Goal: Information Seeking & Learning: Learn about a topic

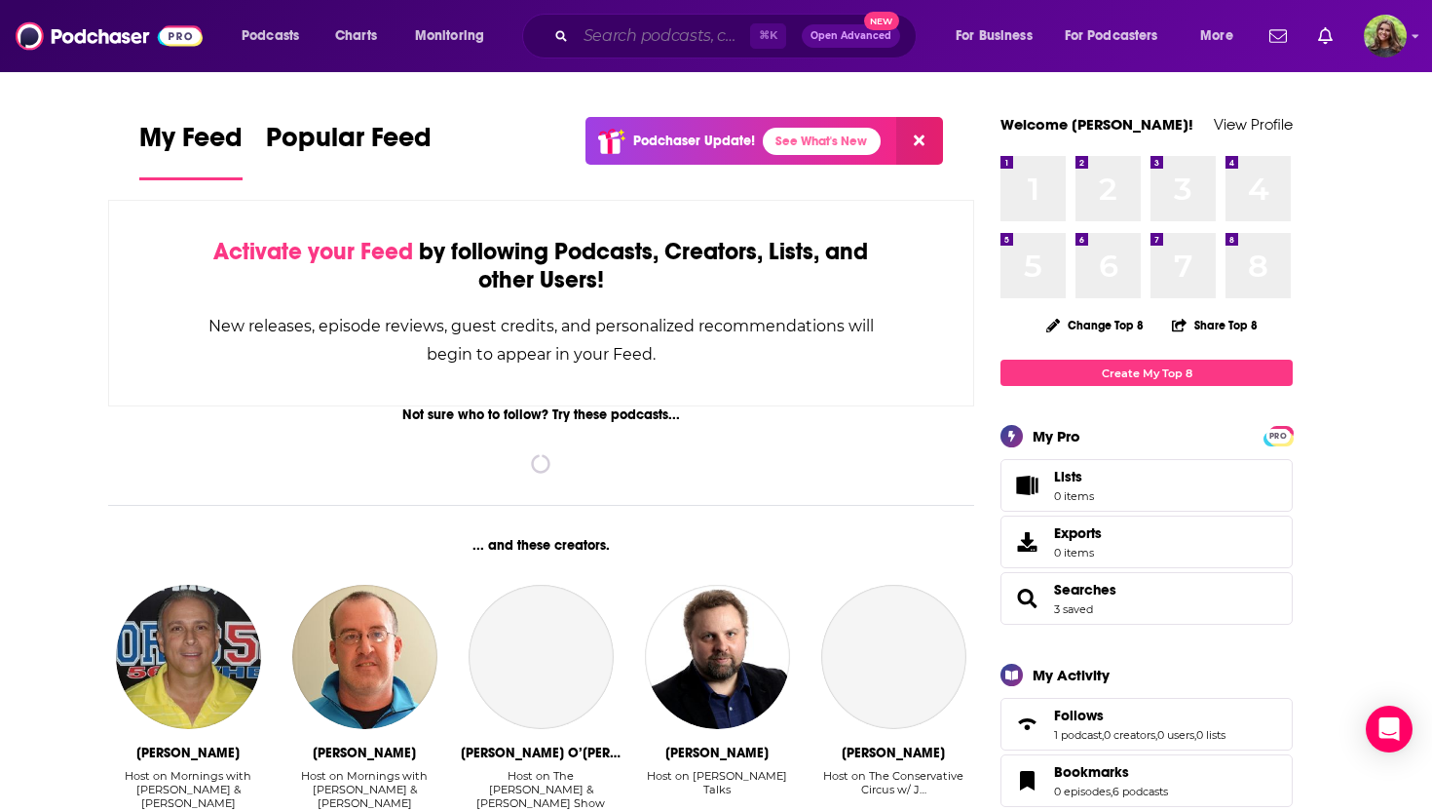
click at [629, 37] on input "Search podcasts, credits, & more..." at bounding box center [663, 35] width 174 height 31
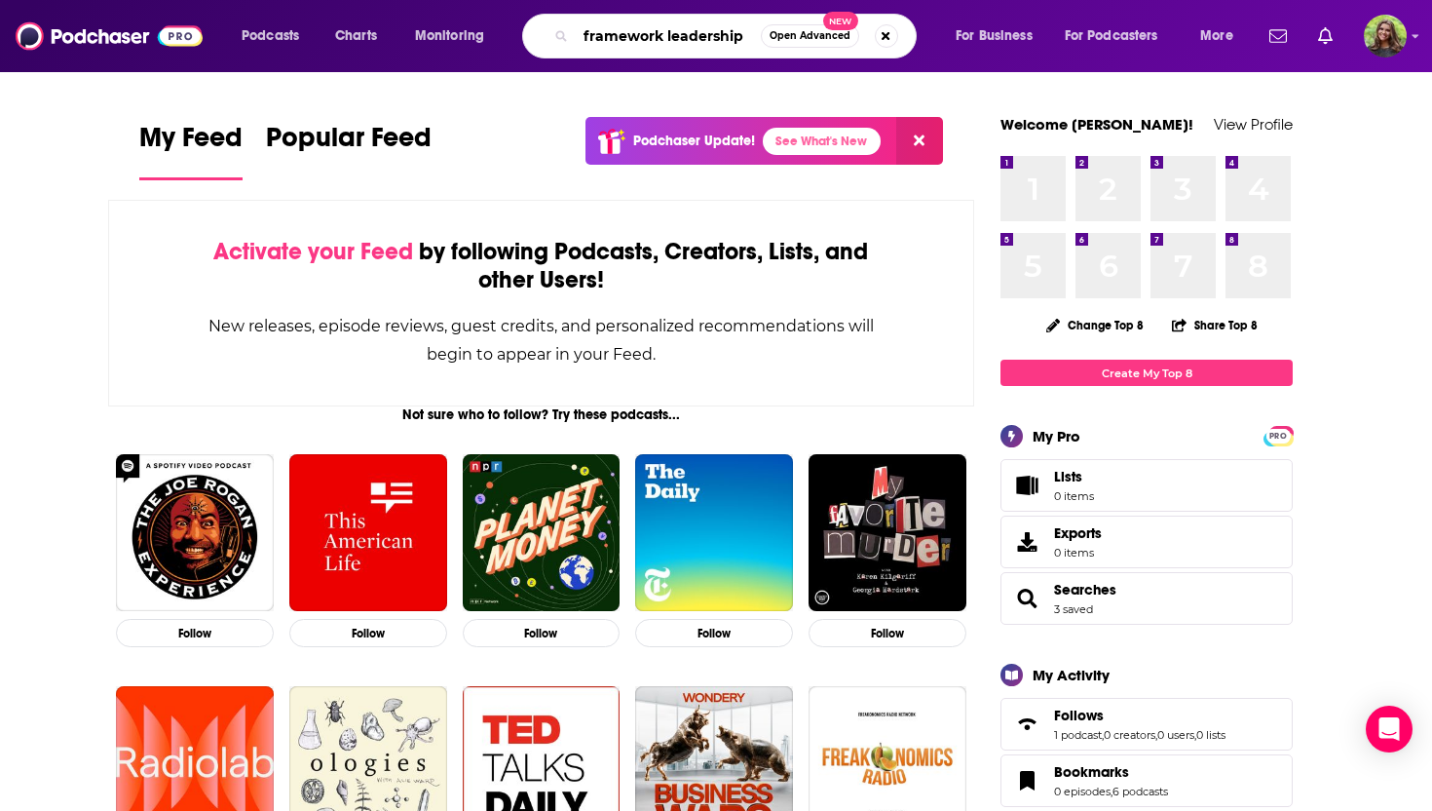
type input "framework leadership"
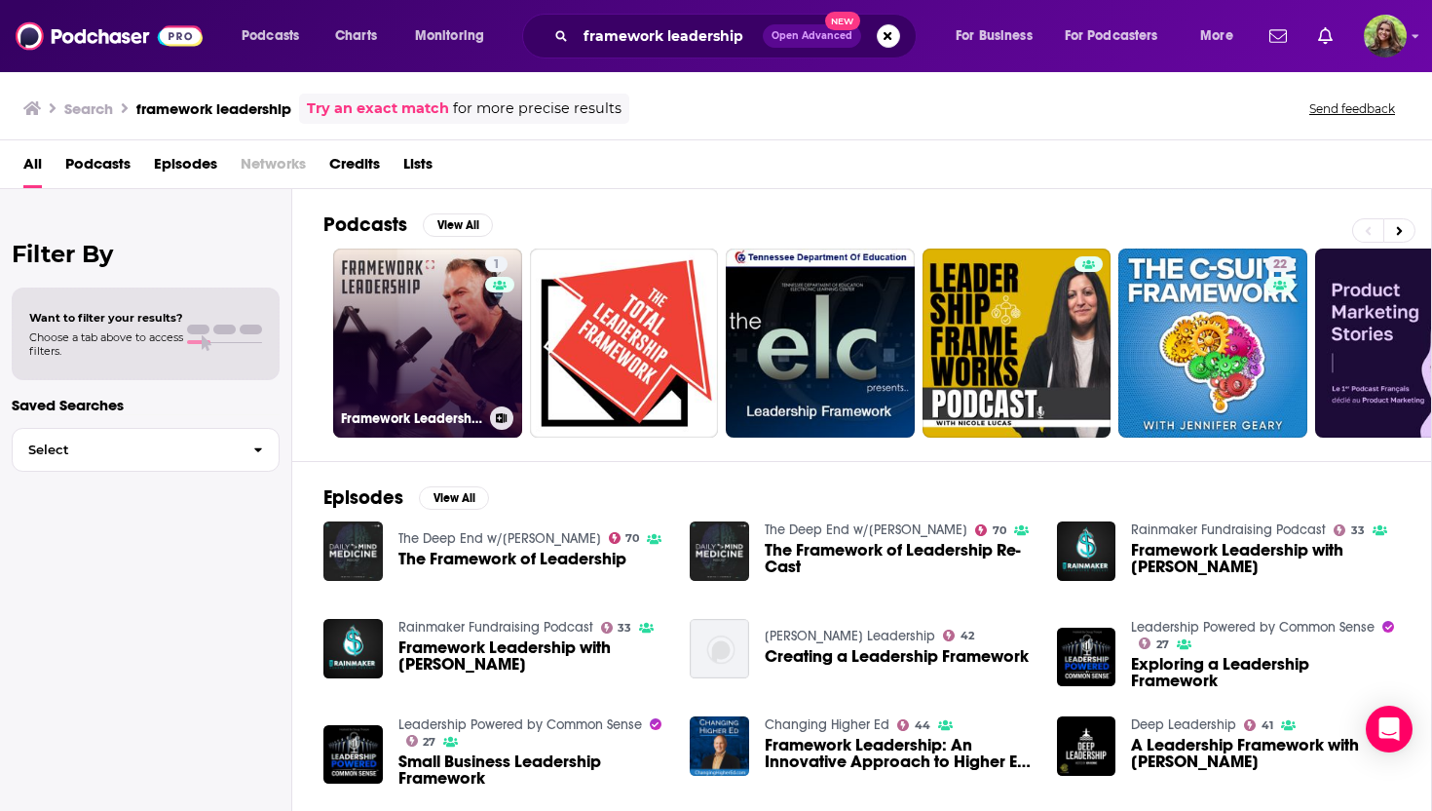
click at [454, 330] on link "1 Framework Leadership" at bounding box center [427, 342] width 189 height 189
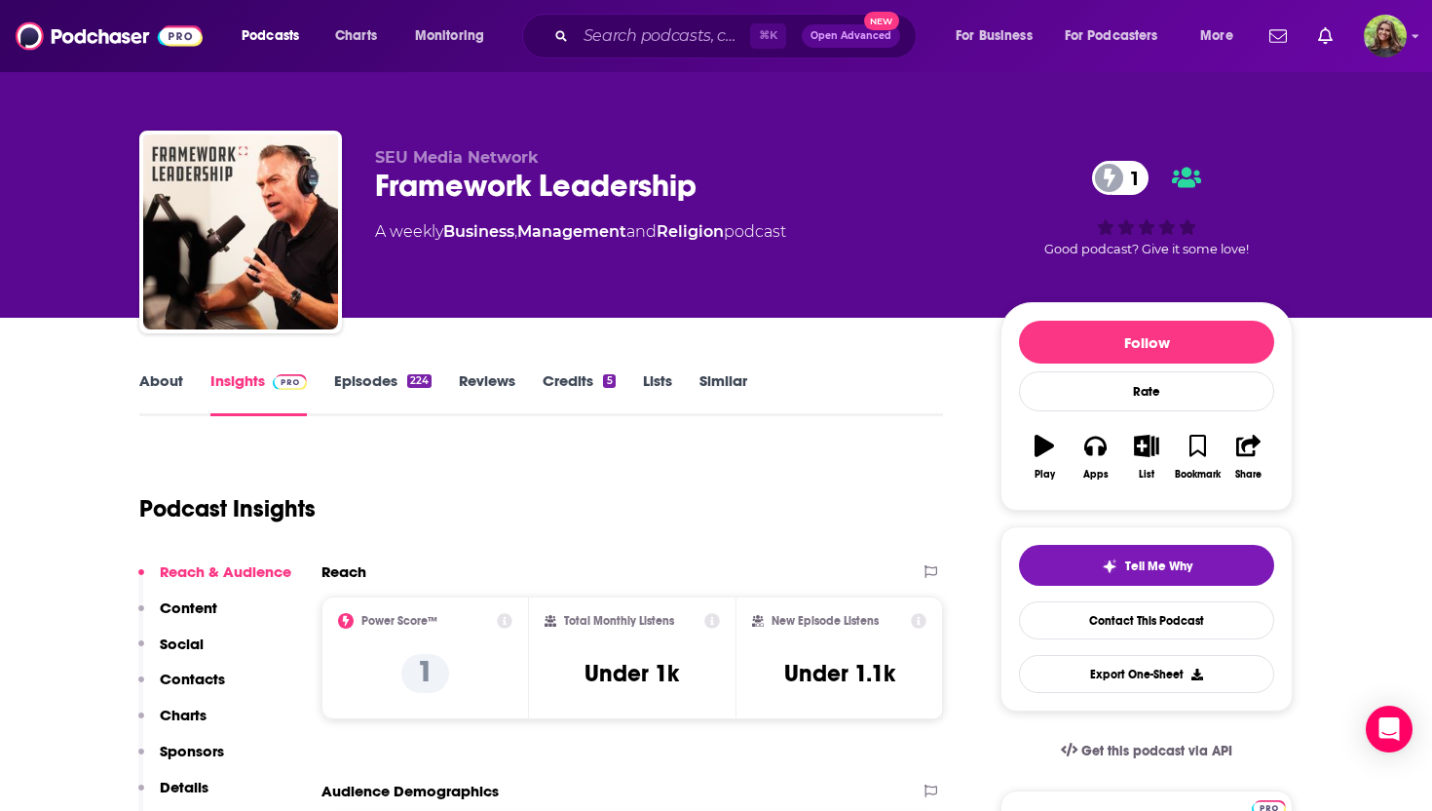
click at [376, 381] on link "Episodes 224" at bounding box center [382, 393] width 97 height 45
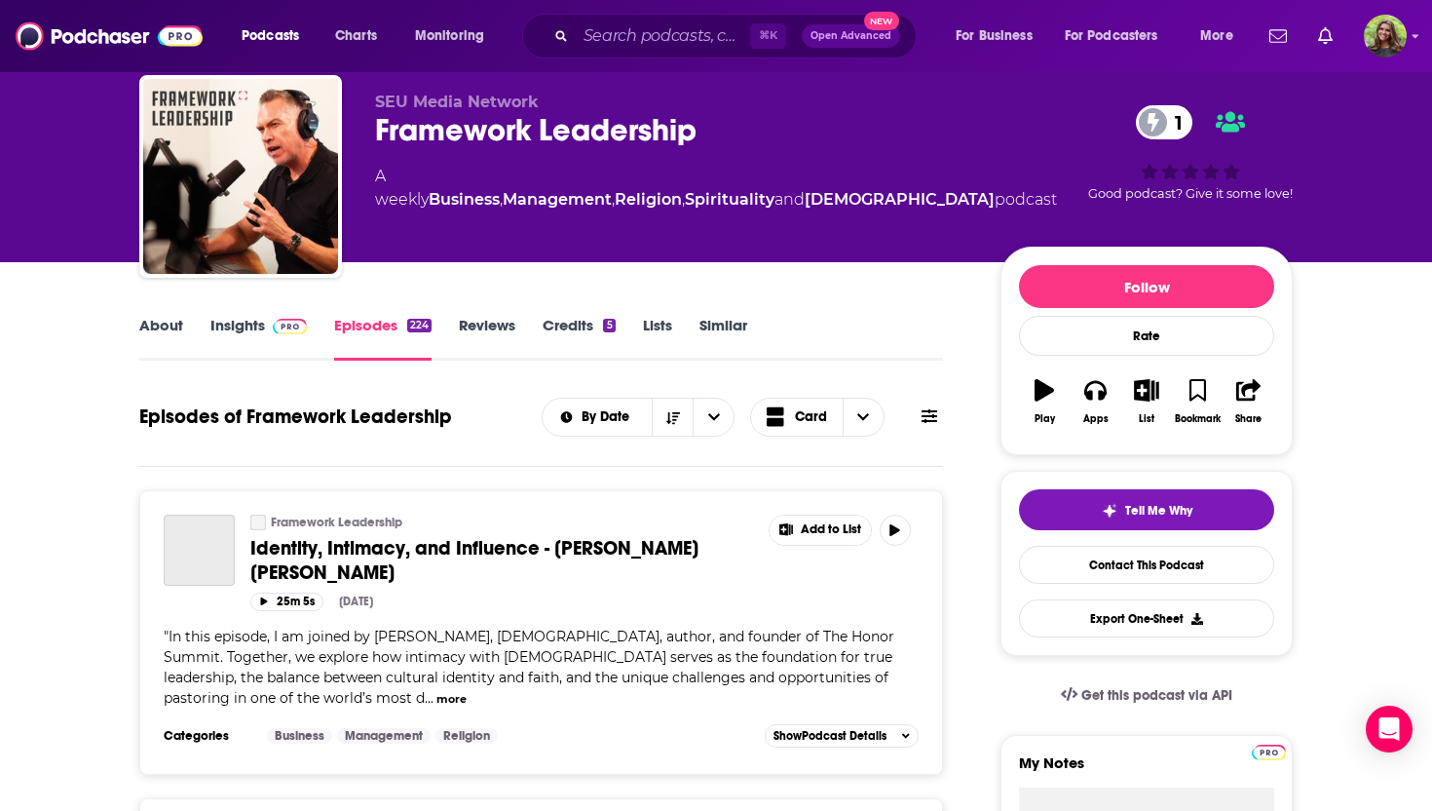
scroll to position [79, 0]
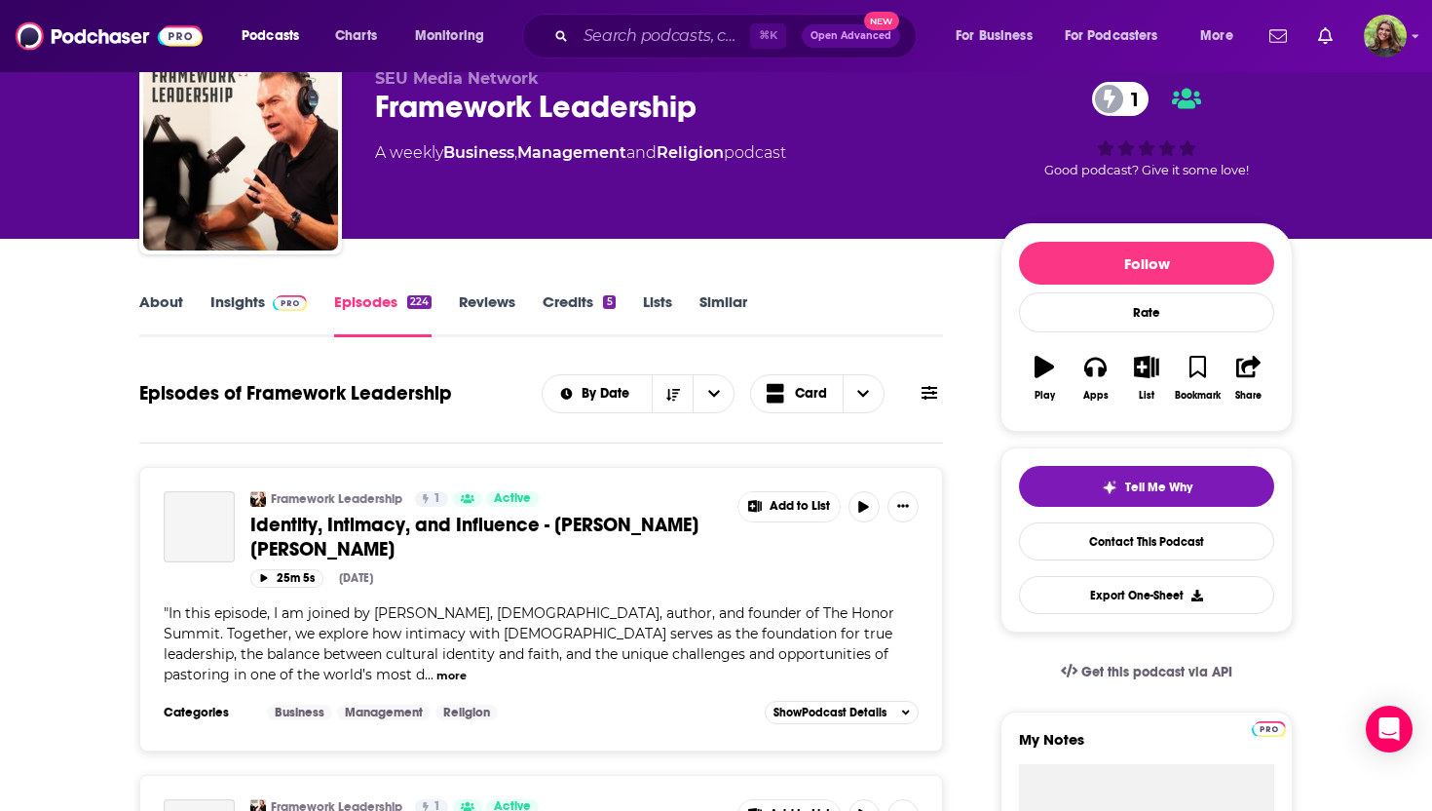
click at [153, 299] on link "About" at bounding box center [161, 314] width 44 height 45
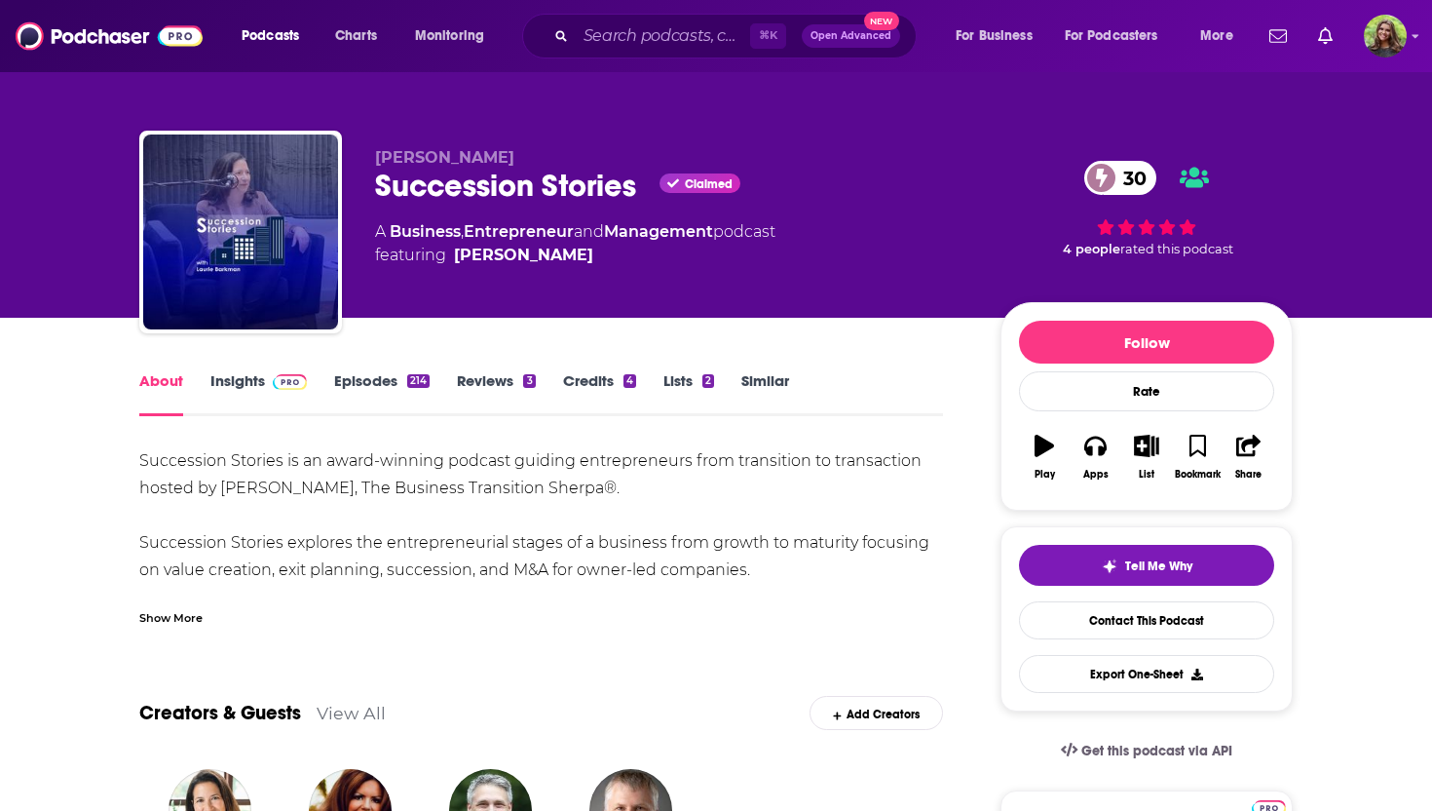
click at [748, 378] on link "Similar" at bounding box center [766, 393] width 48 height 45
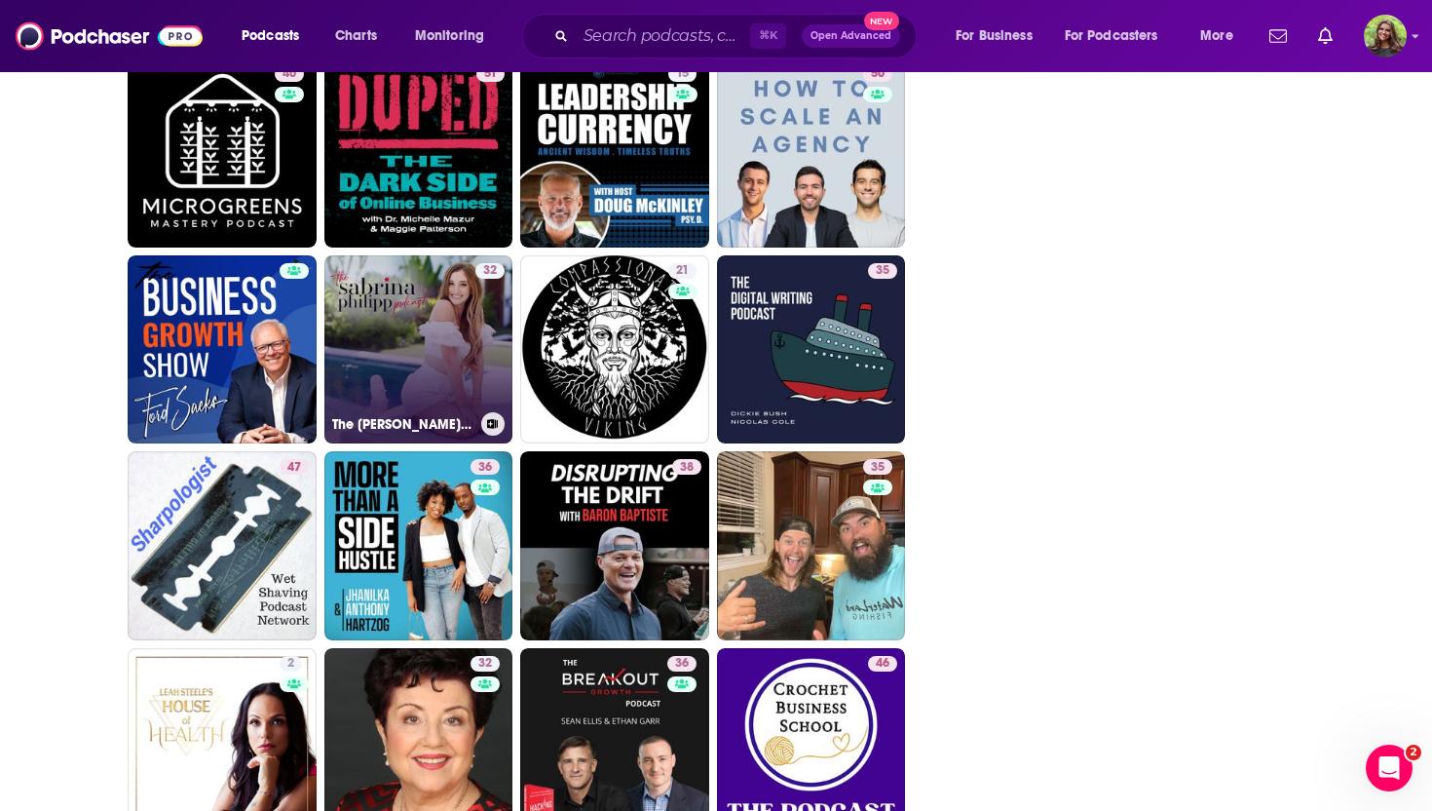
scroll to position [4594, 0]
